Goal: Find specific page/section: Find specific page/section

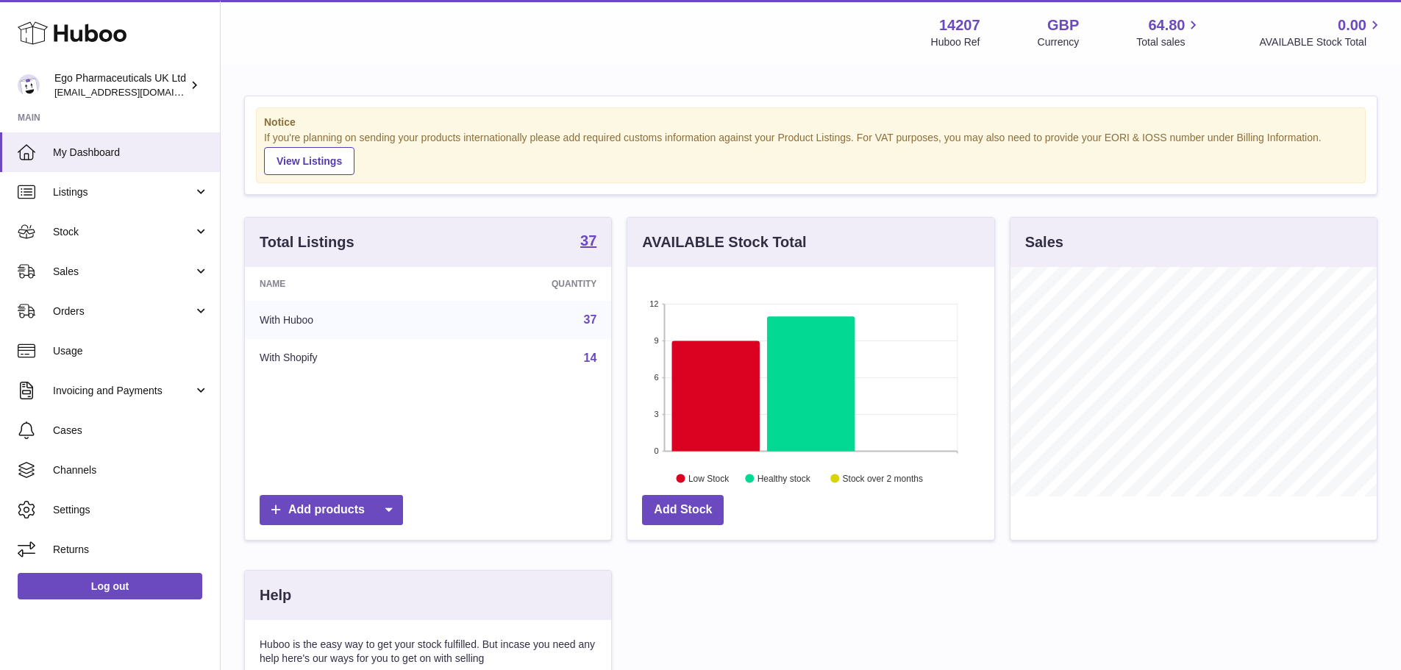
scroll to position [229, 367]
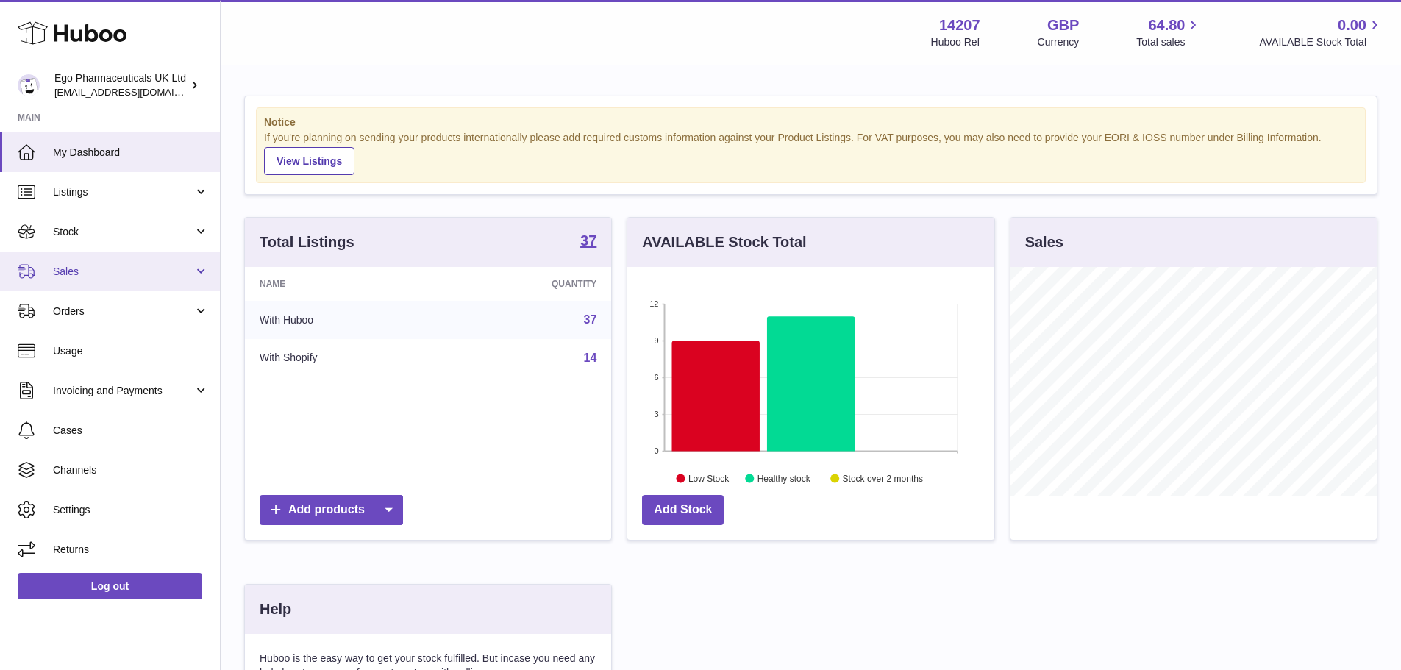
click at [104, 274] on span "Sales" at bounding box center [123, 272] width 140 height 14
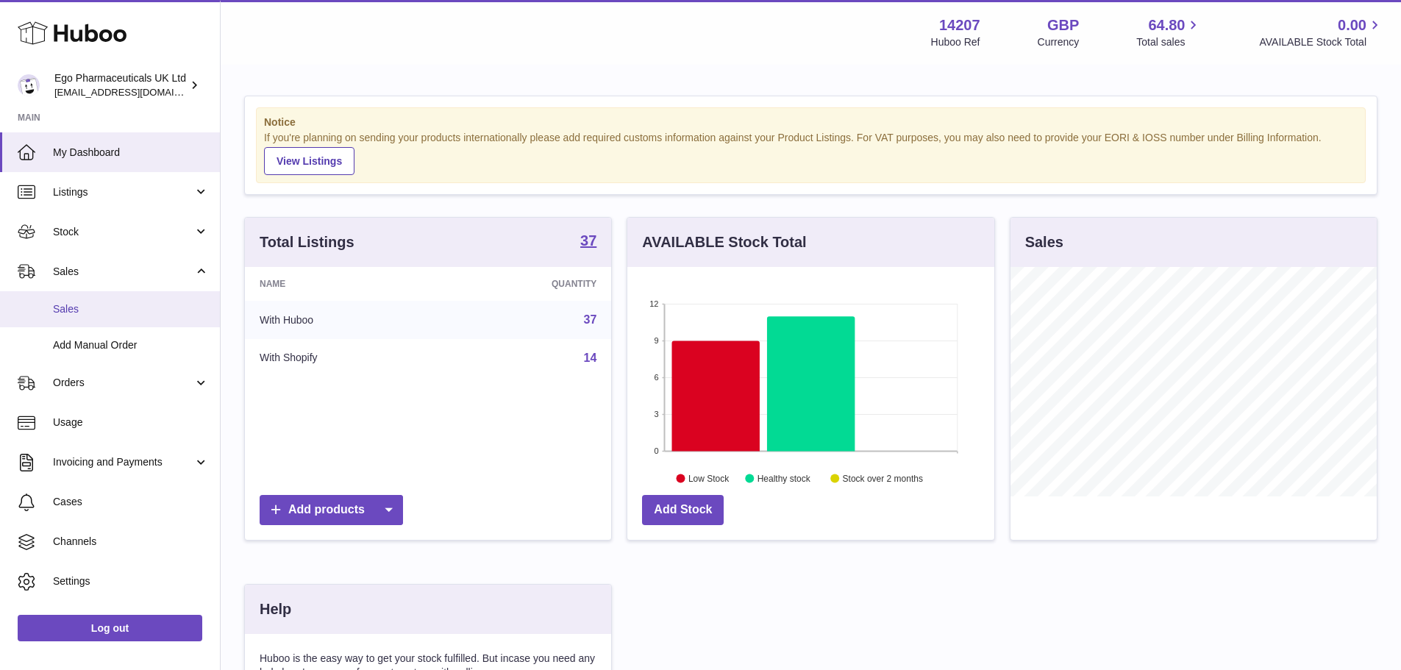
click at [77, 309] on span "Sales" at bounding box center [131, 309] width 156 height 14
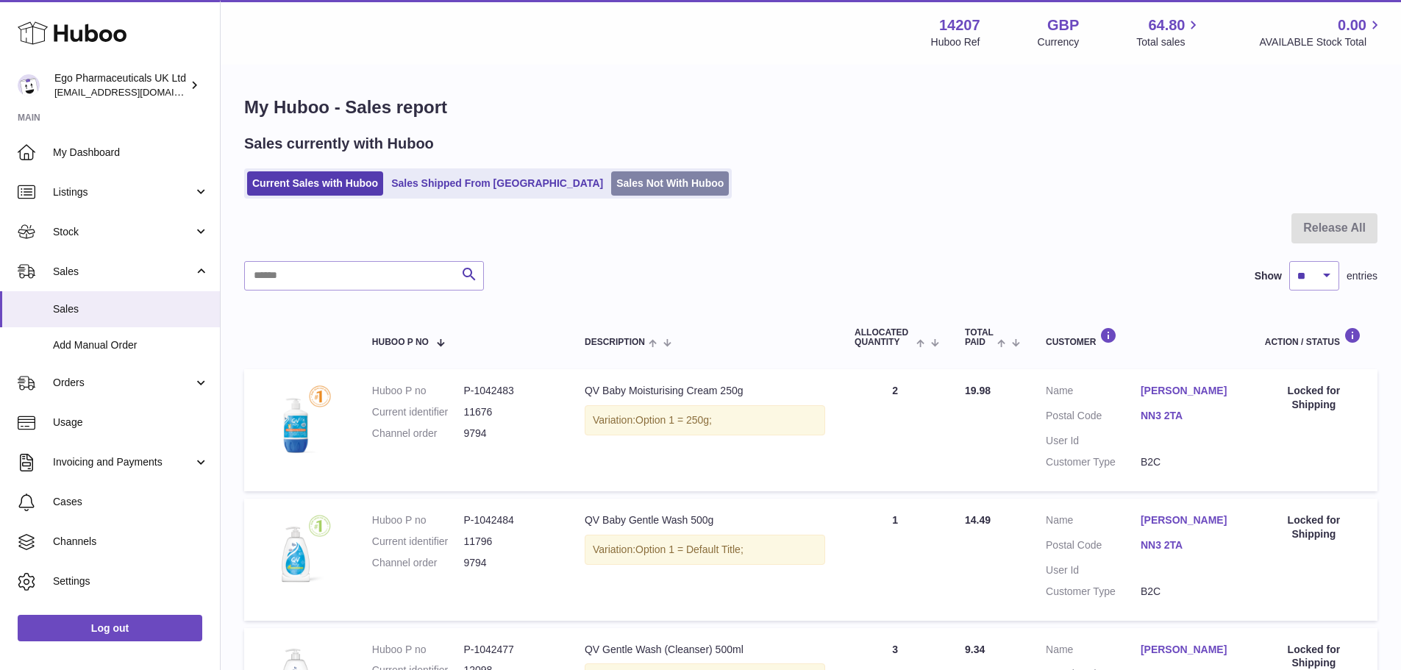
click at [618, 179] on link "Sales Not With Huboo" at bounding box center [670, 183] width 118 height 24
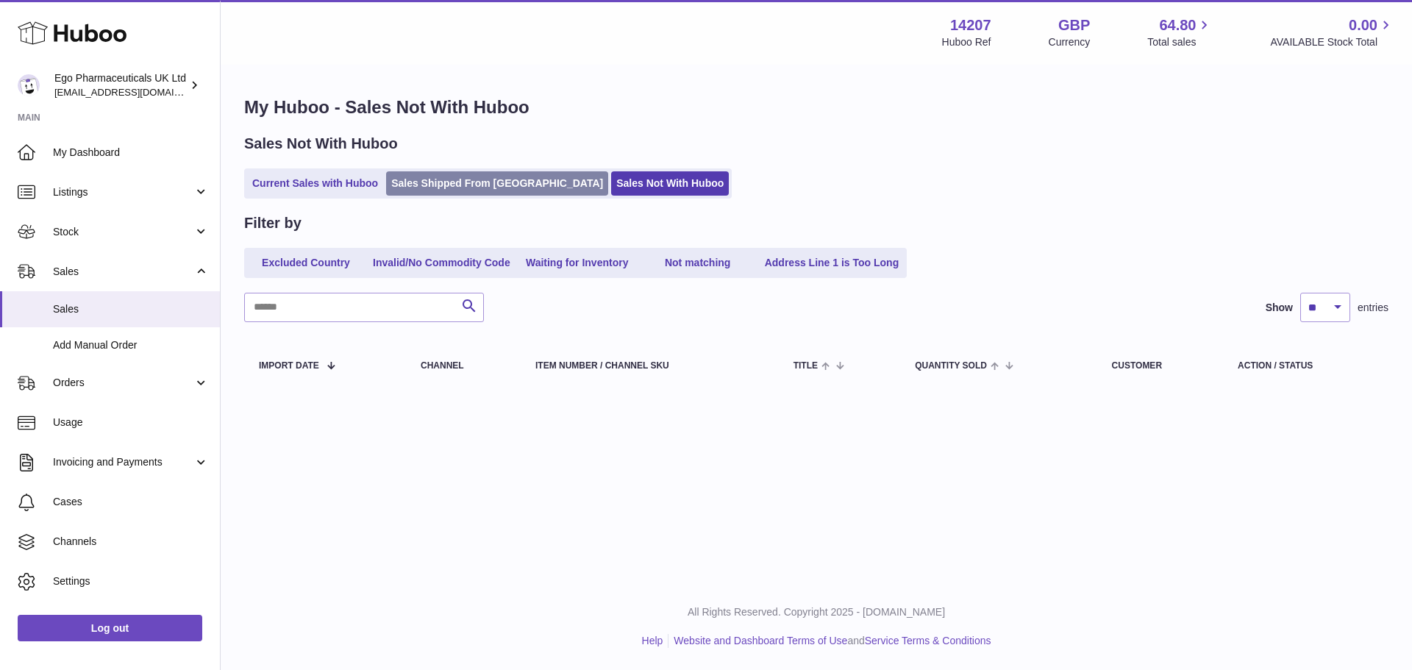
click at [443, 179] on link "Sales Shipped From [GEOGRAPHIC_DATA]" at bounding box center [497, 183] width 222 height 24
